Goal: Task Accomplishment & Management: Use online tool/utility

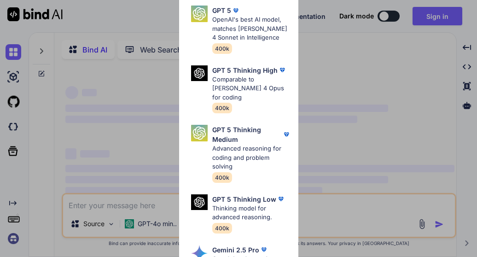
type textarea "x"
click at [399, 40] on div "Ultra Models GPT 5 OpenAI's best AI model, matches [PERSON_NAME] 4 Sonnet in In…" at bounding box center [238, 128] width 477 height 257
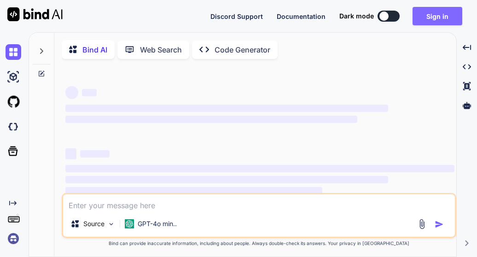
click at [428, 20] on button "Sign in" at bounding box center [438, 16] width 50 height 18
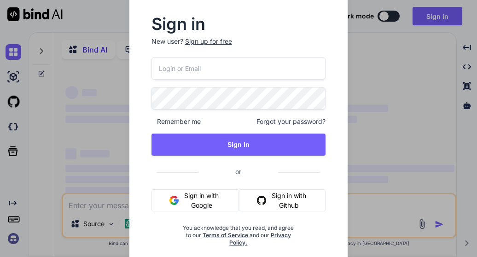
click at [177, 195] on button "Sign in with Google" at bounding box center [196, 200] width 88 height 22
click at [198, 201] on button "Sign in with Google" at bounding box center [196, 200] width 88 height 22
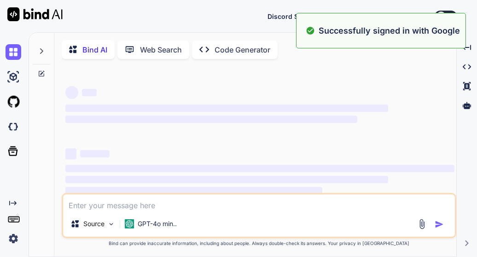
drag, startPoint x: 201, startPoint y: 200, endPoint x: 404, endPoint y: 83, distance: 234.2
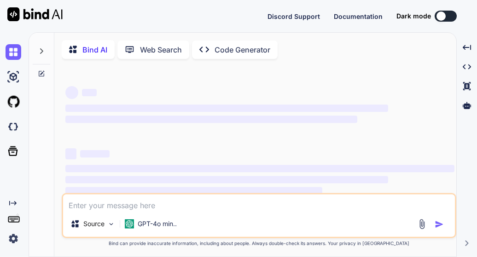
drag, startPoint x: 404, startPoint y: 83, endPoint x: 323, endPoint y: 75, distance: 82.0
click at [323, 75] on div "‌ ‌ ‌ ‌ ‌ ‌ ‌ ‌ ‌ ‌ ‌ ‌ ‌ ‌" at bounding box center [260, 129] width 393 height 127
click at [446, 17] on div at bounding box center [441, 16] width 9 height 9
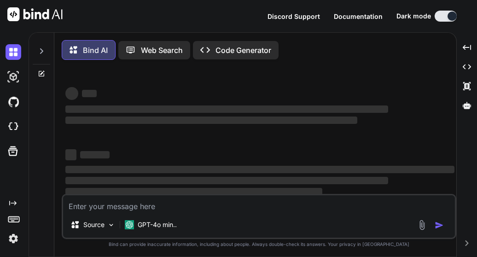
scroll to position [35, 0]
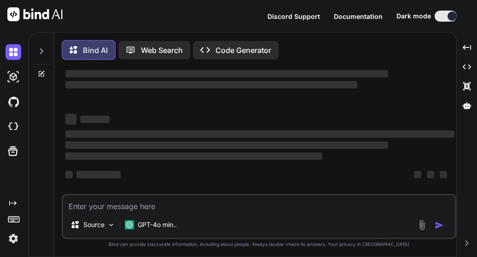
click at [208, 51] on icon at bounding box center [205, 50] width 10 height 6
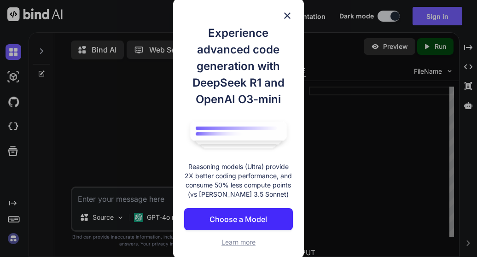
click at [286, 14] on img at bounding box center [287, 15] width 11 height 11
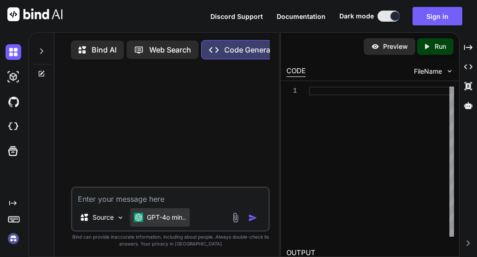
click at [168, 220] on p "GPT-4o min.." at bounding box center [166, 217] width 39 height 9
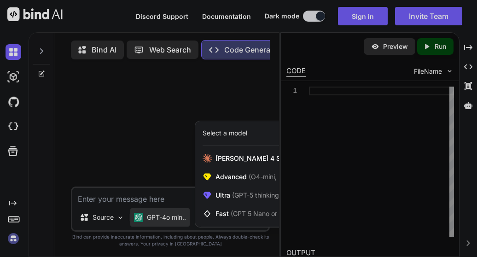
click at [136, 199] on div at bounding box center [238, 128] width 477 height 257
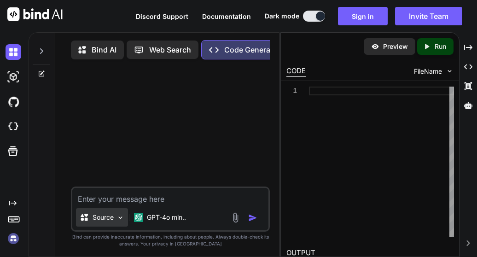
click at [107, 224] on div "Source" at bounding box center [102, 217] width 52 height 18
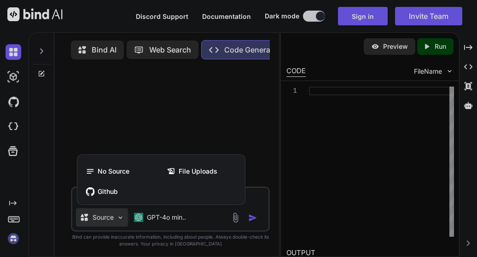
click at [107, 224] on div at bounding box center [238, 128] width 477 height 257
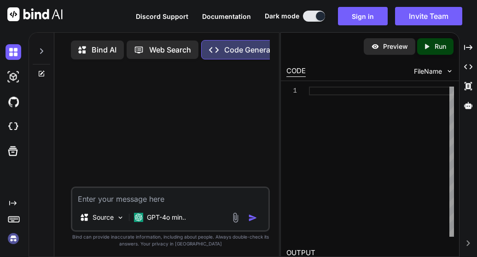
click at [131, 198] on textarea at bounding box center [170, 196] width 197 height 17
click at [160, 200] on textarea "build a modern websiteescort directory [GEOGRAPHIC_DATA]" at bounding box center [170, 196] width 197 height 17
type textarea "build a modern website escort directory [GEOGRAPHIC_DATA]"
click at [253, 219] on img "button" at bounding box center [252, 217] width 9 height 9
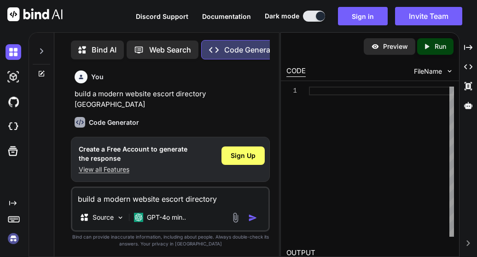
scroll to position [3, 0]
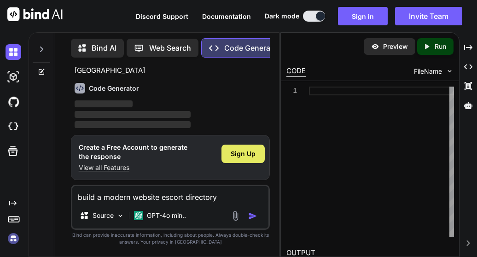
click at [242, 158] on span "Sign Up" at bounding box center [243, 153] width 25 height 9
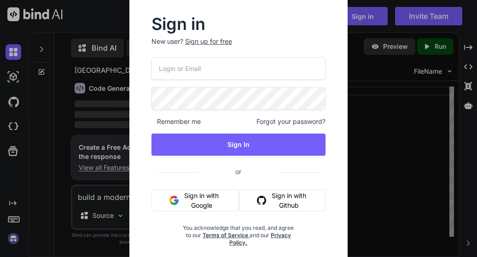
click at [216, 207] on button "Sign in with Google" at bounding box center [196, 200] width 88 height 22
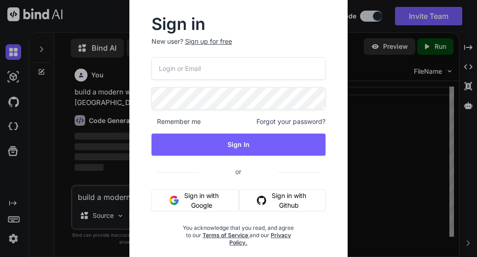
scroll to position [0, 0]
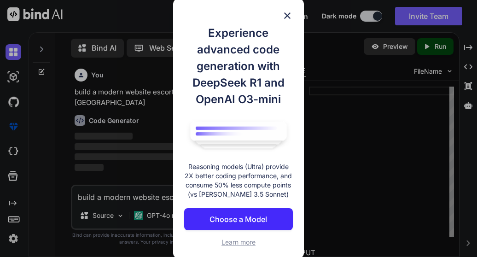
click at [290, 10] on div "Experience advanced code generation with DeepSeek R1 and OpenAI O3-mini Reasoni…" at bounding box center [238, 128] width 131 height 259
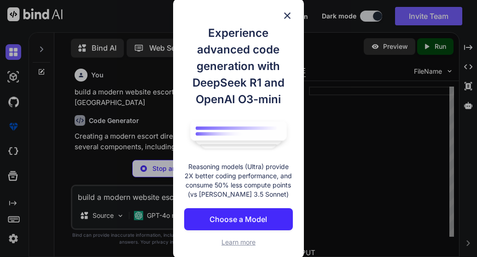
click at [289, 14] on img at bounding box center [287, 15] width 11 height 11
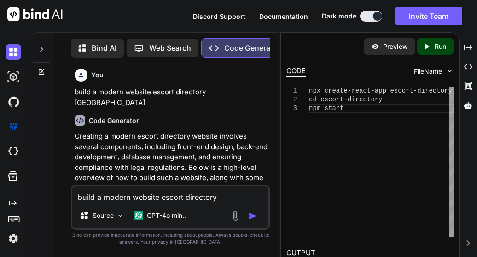
click at [201, 136] on p "Creating a modern escort directory website involves several components, includi…" at bounding box center [172, 162] width 194 height 62
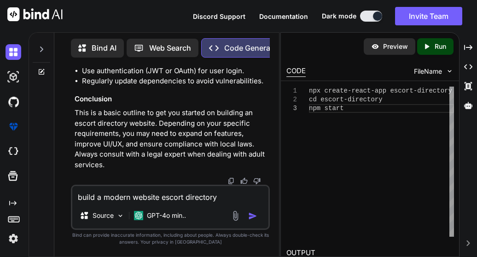
scroll to position [1491, 0]
click at [99, 48] on p "Bind AI" at bounding box center [104, 47] width 25 height 11
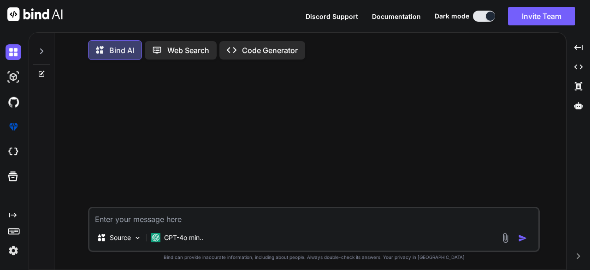
click at [40, 20] on img at bounding box center [34, 14] width 55 height 14
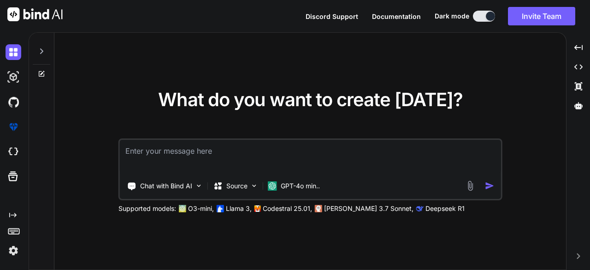
click at [25, 14] on img at bounding box center [34, 14] width 55 height 14
click at [11, 57] on img at bounding box center [14, 52] width 16 height 16
click at [18, 72] on img at bounding box center [14, 77] width 16 height 16
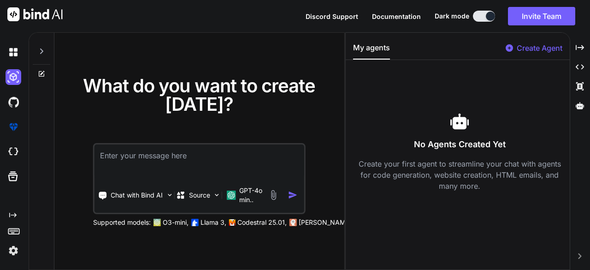
click at [368, 53] on button "My agents" at bounding box center [371, 51] width 37 height 18
click at [144, 164] on textarea at bounding box center [199, 161] width 210 height 34
click at [255, 188] on p "GPT-4o min.." at bounding box center [251, 195] width 25 height 18
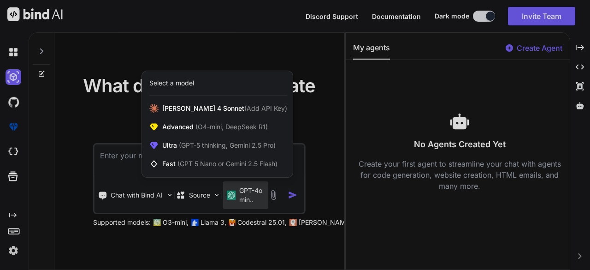
drag, startPoint x: 256, startPoint y: 189, endPoint x: 128, endPoint y: 158, distance: 131.4
click at [128, 158] on div at bounding box center [295, 135] width 590 height 270
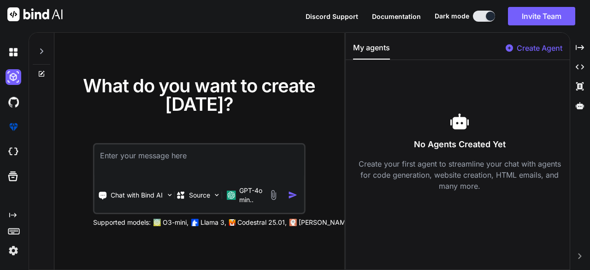
click at [127, 157] on textarea at bounding box center [199, 161] width 210 height 34
type textarea "x"
type textarea "A"
type textarea "x"
type textarea "AN"
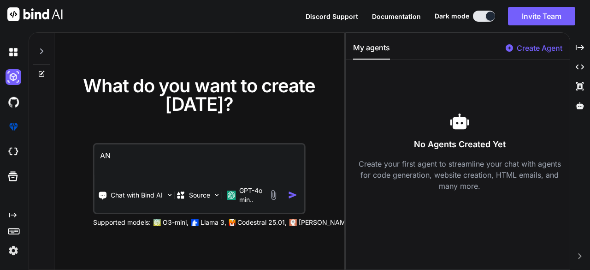
type textarea "x"
type textarea "AN"
type textarea "x"
type textarea "AN E"
type textarea "x"
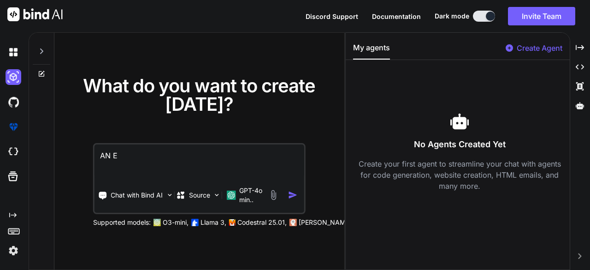
type textarea "AN ES"
type textarea "x"
type textarea "AN ESC"
type textarea "x"
type textarea "AN ESCO"
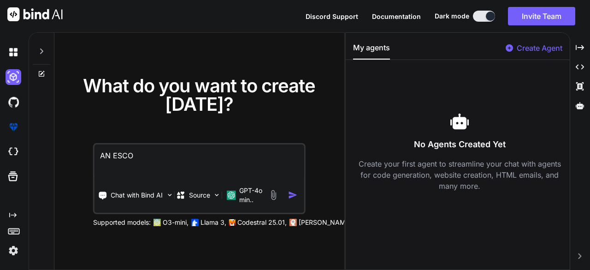
type textarea "x"
type textarea "AN ESCOR"
type textarea "x"
type textarea "AN ESCORT"
type textarea "x"
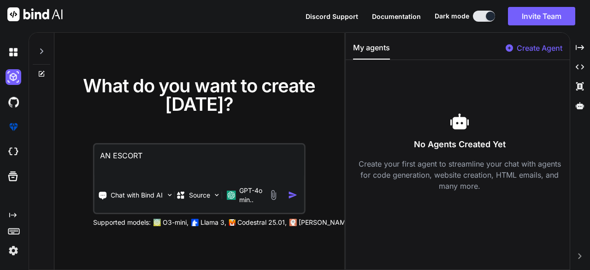
type textarea "AN ESCORT"
type textarea "x"
type textarea "AN ESCORT D"
type textarea "x"
type textarea "AN ESCORT DI"
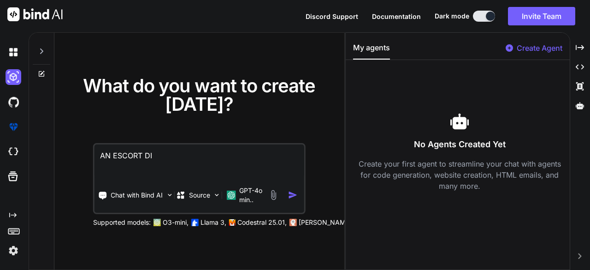
type textarea "x"
type textarea "AN ESCORT DIR"
type textarea "x"
type textarea "AN ESCORT DIRE"
type textarea "x"
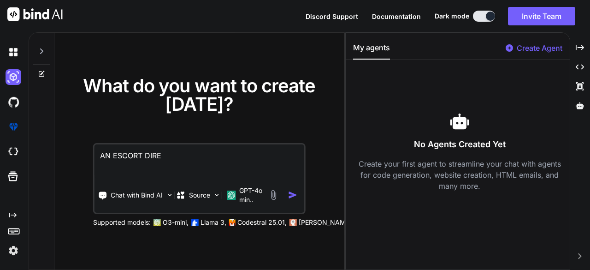
type textarea "AN ESCORT DIREC"
type textarea "x"
type textarea "AN ESCORT DIRECT"
type textarea "x"
type textarea "AN ESCORT DIRECTO"
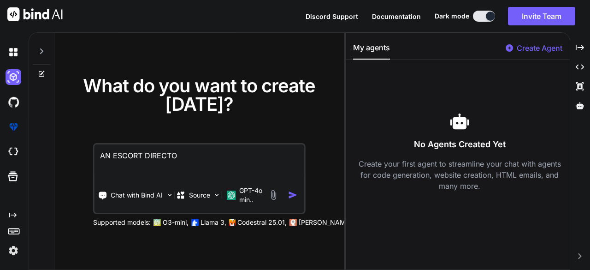
type textarea "x"
type textarea "AN ESCORT DIRECTOR"
type textarea "x"
type textarea "AN ESCORT DIRECTORY"
click at [296, 194] on img "button" at bounding box center [293, 195] width 10 height 10
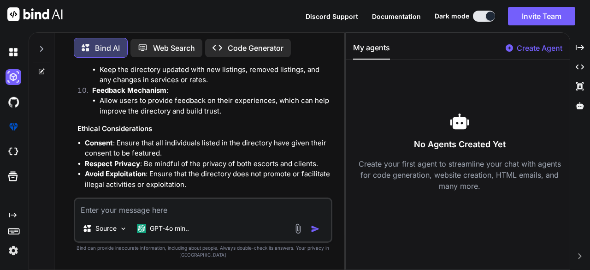
scroll to position [491, 0]
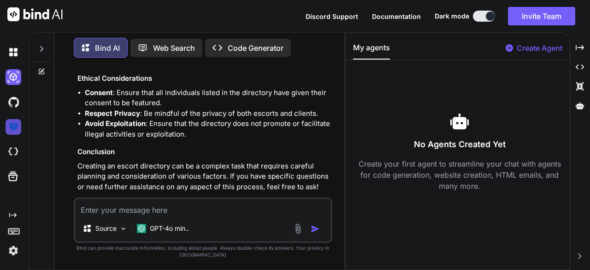
click at [16, 126] on img at bounding box center [14, 127] width 16 height 16
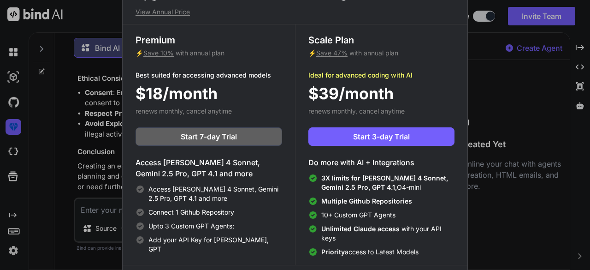
click at [21, 100] on div "Upgrade to access Advanced AI & Integrations View Annual Price Premium ⚡ Save 1…" at bounding box center [295, 135] width 590 height 270
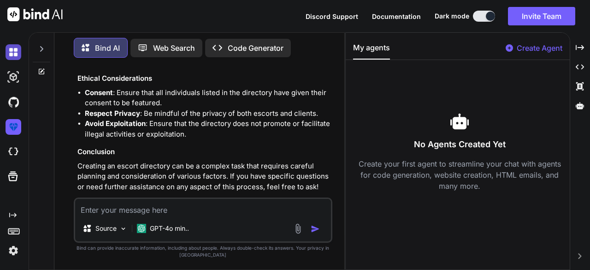
click at [16, 54] on img at bounding box center [14, 52] width 16 height 16
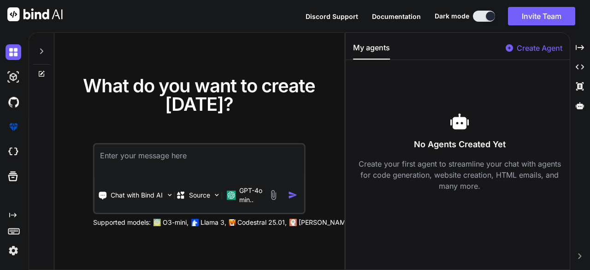
click at [14, 235] on icon at bounding box center [13, 230] width 13 height 13
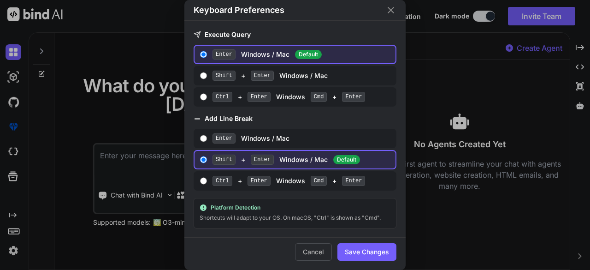
click at [61, 204] on div "Keyboard Preferences Execute Query Enter Windows / Mac Default Shift + Enter Wi…" at bounding box center [295, 135] width 590 height 270
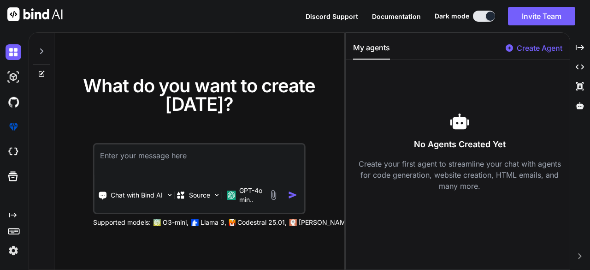
click at [42, 11] on img at bounding box center [34, 14] width 55 height 14
click at [46, 9] on img at bounding box center [34, 14] width 55 height 14
click at [16, 15] on img at bounding box center [34, 14] width 55 height 14
click at [249, 197] on p "GPT-4o min.." at bounding box center [251, 195] width 25 height 18
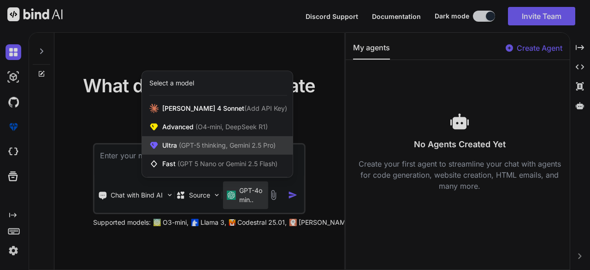
click at [229, 141] on span "Ultra (GPT-5 thinking, Gemini 2.5 Pro)" at bounding box center [218, 145] width 113 height 9
type textarea "x"
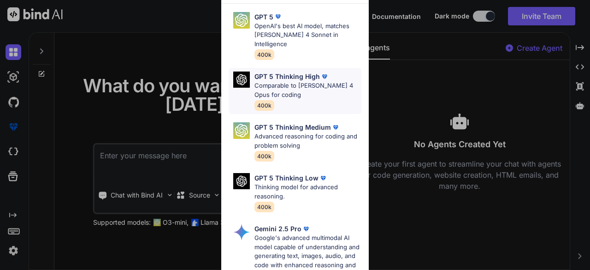
click at [269, 71] on p "GPT 5 Thinking High" at bounding box center [286, 76] width 65 height 10
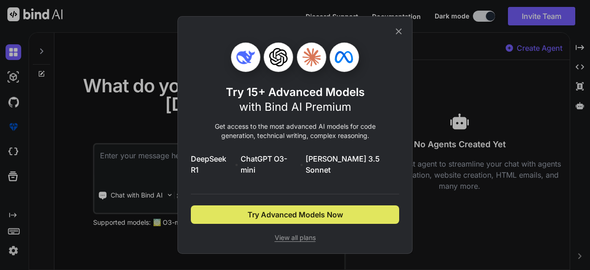
click at [300, 209] on span "Try Advanced Models Now" at bounding box center [295, 214] width 95 height 11
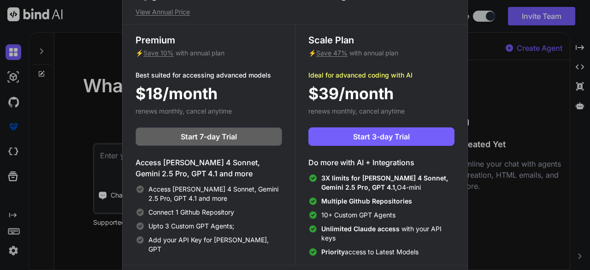
scroll to position [4, 0]
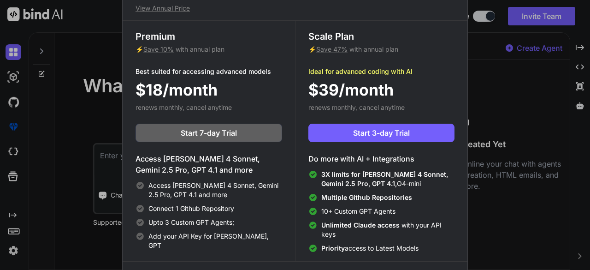
click at [366, 158] on h4 "Do more with AI + Integrations" at bounding box center [381, 158] width 146 height 11
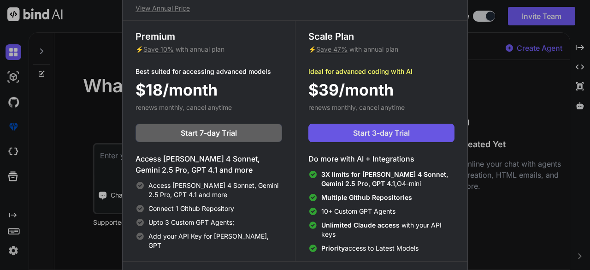
click at [376, 130] on span "Start 3-day Trial" at bounding box center [381, 132] width 57 height 11
